Goal: Find specific page/section: Find specific page/section

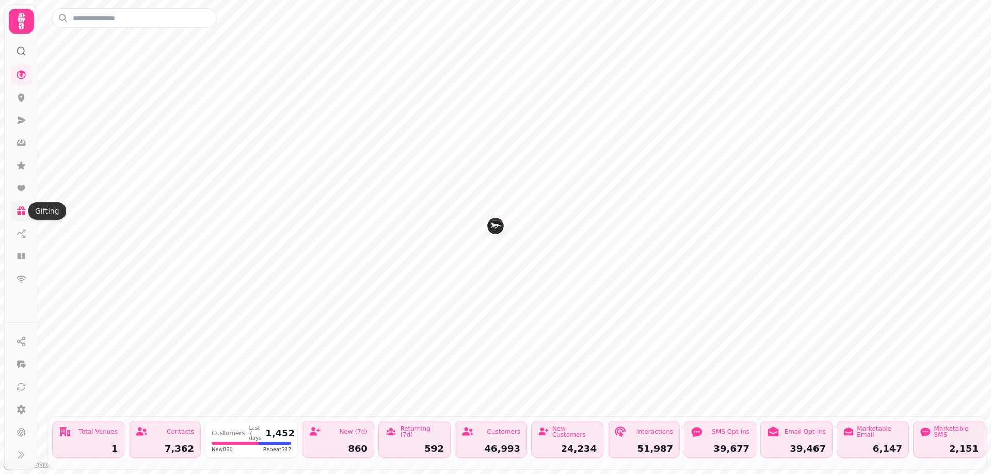
click at [21, 209] on icon at bounding box center [21, 208] width 9 height 4
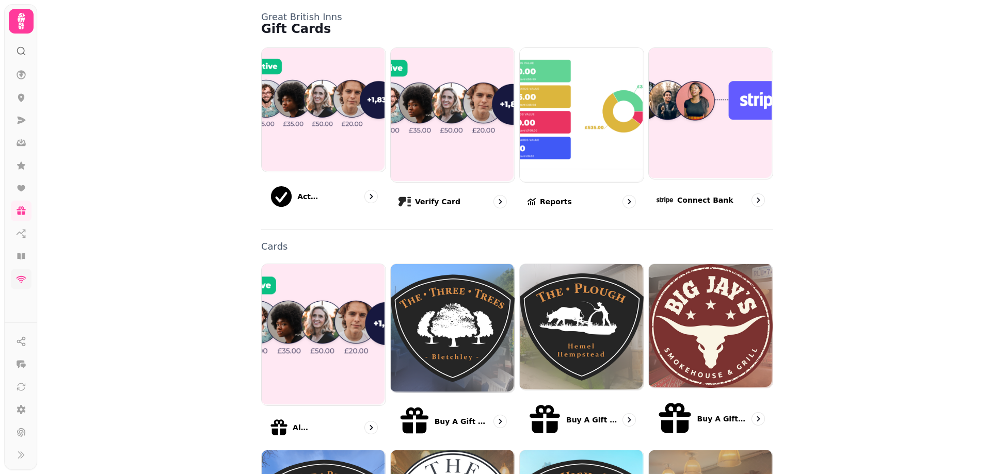
click at [20, 273] on link at bounding box center [21, 279] width 21 height 21
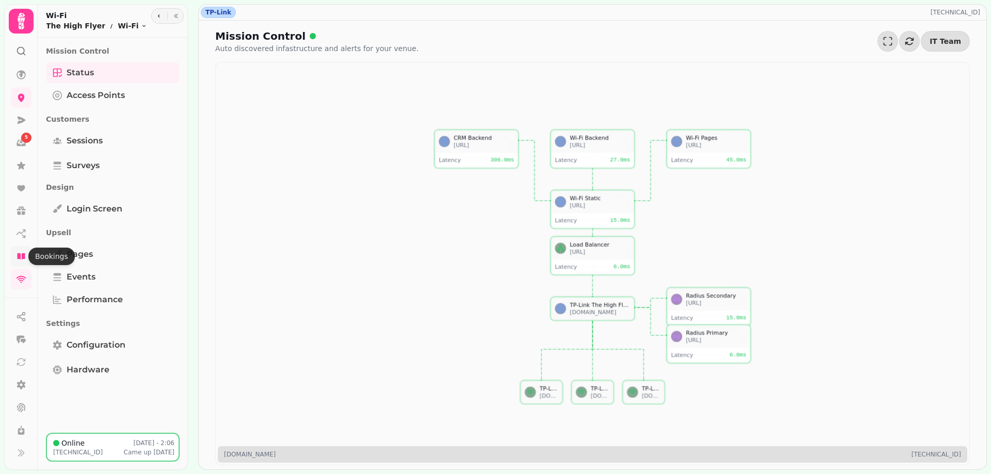
click at [22, 249] on link at bounding box center [21, 256] width 21 height 21
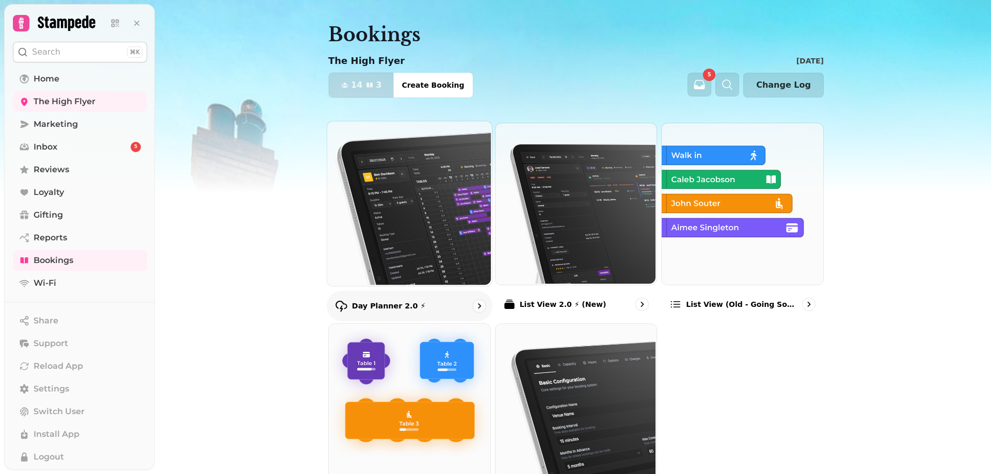
click at [447, 301] on div "Day Planner 2.0 ⚡" at bounding box center [410, 306] width 166 height 30
